Goal: Navigation & Orientation: Find specific page/section

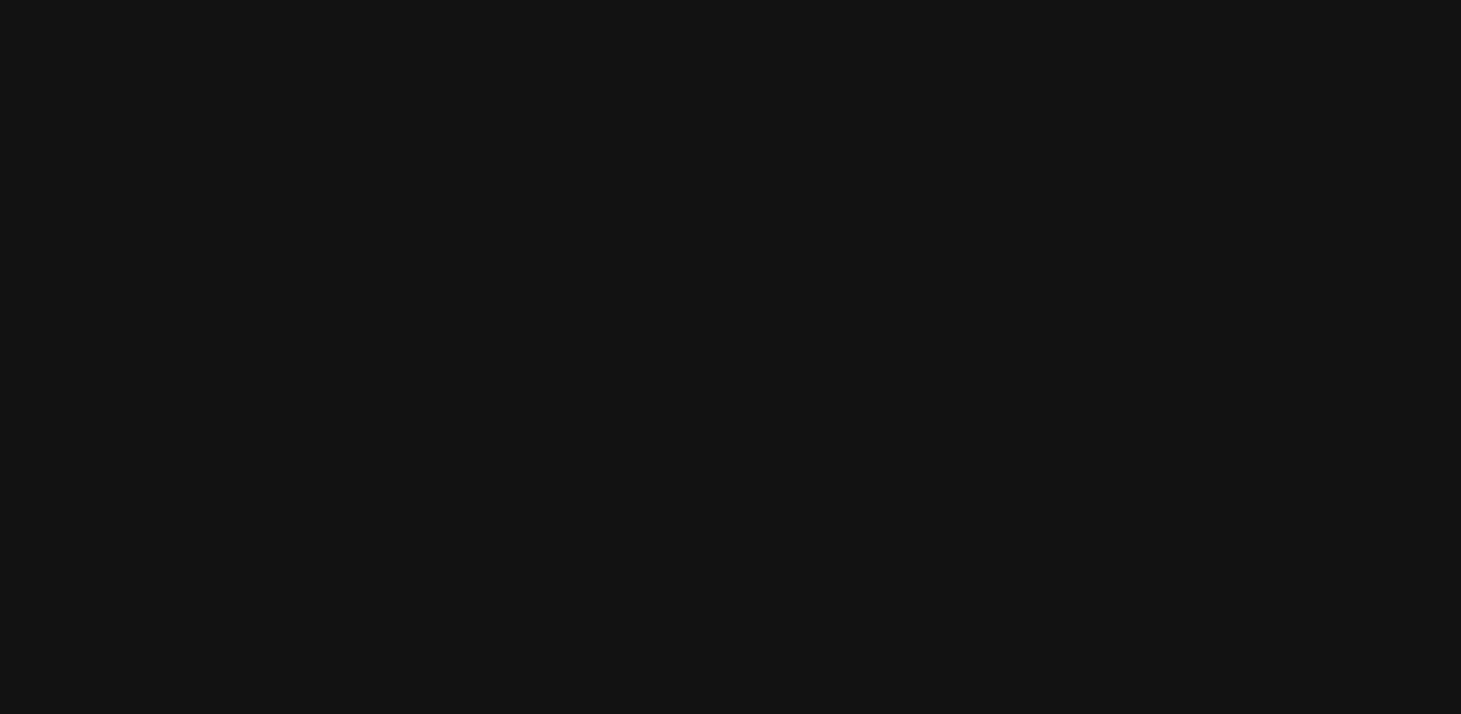
click at [413, 0] on html at bounding box center [730, 0] width 1461 height 0
